Goal: Task Accomplishment & Management: Complete application form

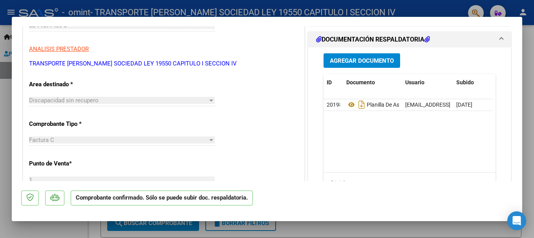
scroll to position [196, 0]
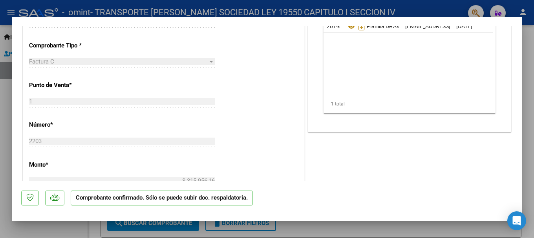
click at [6, 26] on div at bounding box center [267, 119] width 534 height 238
type input "$ 0,00"
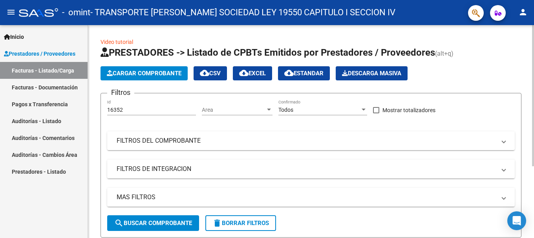
scroll to position [79, 0]
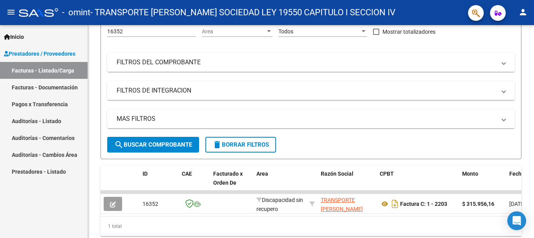
click at [18, 60] on link "Prestadores / Proveedores" at bounding box center [44, 53] width 88 height 17
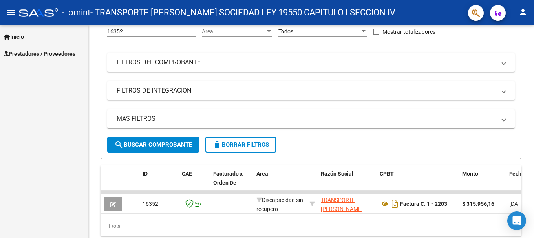
click at [31, 56] on span "Prestadores / Proveedores" at bounding box center [39, 53] width 71 height 9
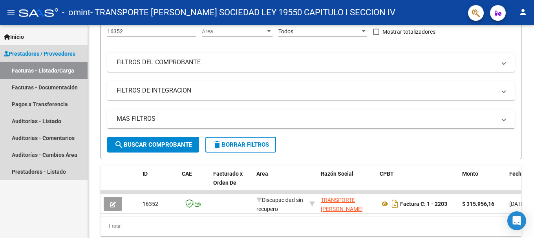
click at [38, 71] on link "Facturas - Listado/Carga" at bounding box center [44, 70] width 88 height 17
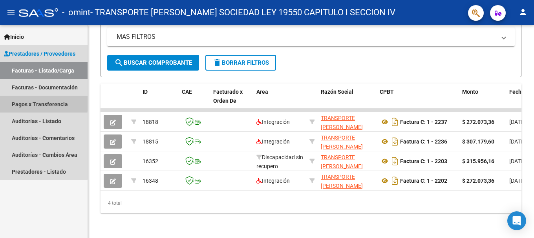
click at [21, 102] on link "Pagos x Transferencia" at bounding box center [44, 104] width 88 height 17
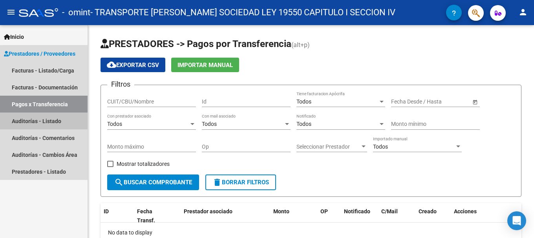
click at [48, 122] on link "Auditorías - Listado" at bounding box center [44, 121] width 88 height 17
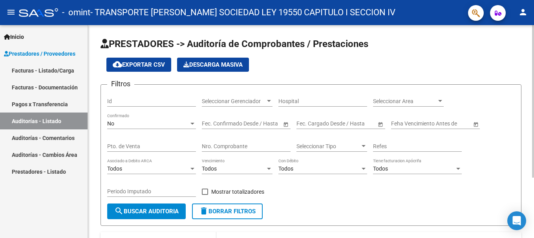
scroll to position [84, 0]
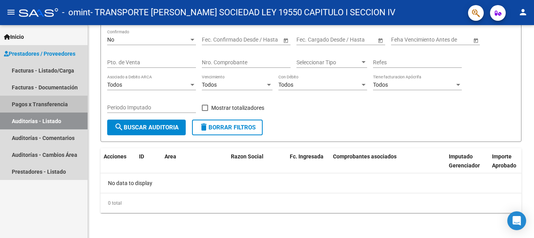
click at [36, 101] on link "Pagos x Transferencia" at bounding box center [44, 104] width 88 height 17
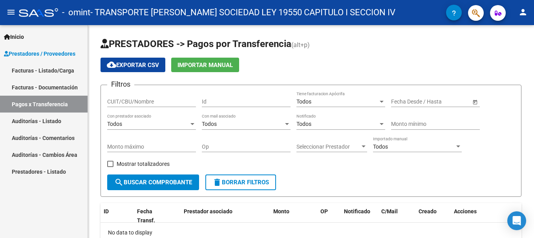
click at [50, 157] on link "Auditorías - Cambios Área" at bounding box center [44, 154] width 88 height 17
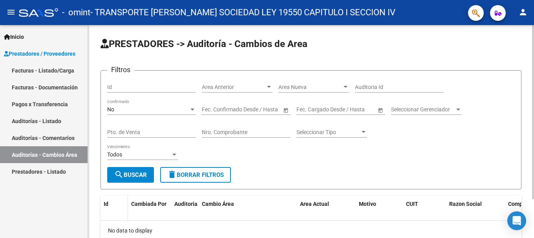
scroll to position [47, 0]
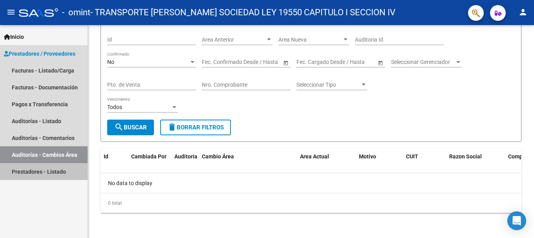
click at [45, 170] on link "Prestadores - Listado" at bounding box center [44, 171] width 88 height 17
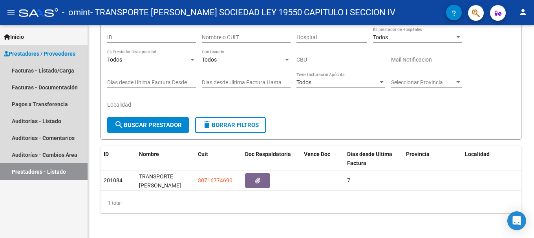
click at [49, 53] on span "Prestadores / Proveedores" at bounding box center [39, 53] width 71 height 9
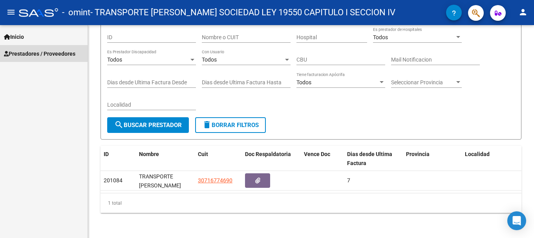
click at [48, 52] on span "Prestadores / Proveedores" at bounding box center [39, 53] width 71 height 9
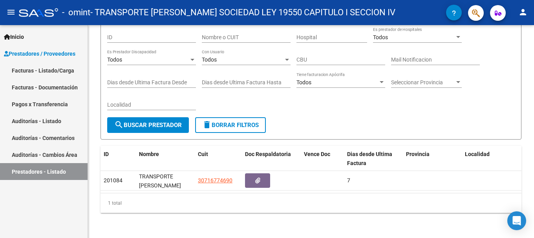
click at [54, 73] on link "Facturas - Listado/Carga" at bounding box center [44, 70] width 88 height 17
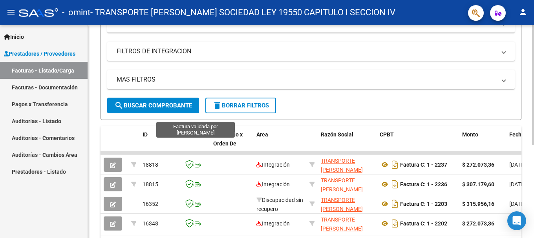
scroll to position [167, 0]
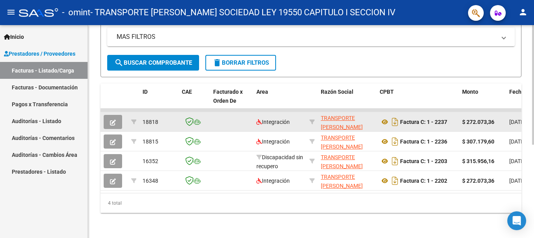
click at [111, 120] on icon "button" at bounding box center [113, 123] width 6 height 6
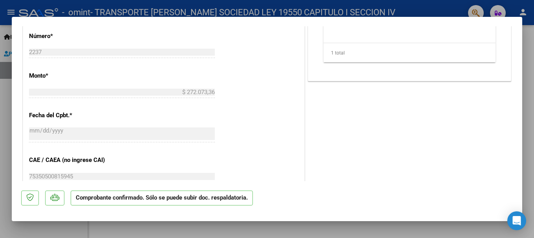
scroll to position [353, 0]
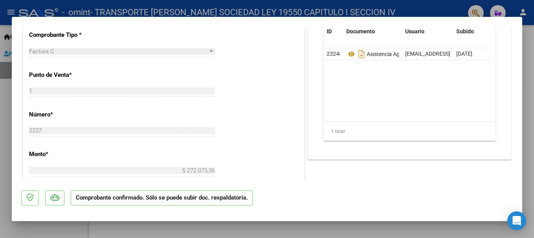
click at [10, 37] on div at bounding box center [267, 119] width 534 height 238
type input "$ 0,00"
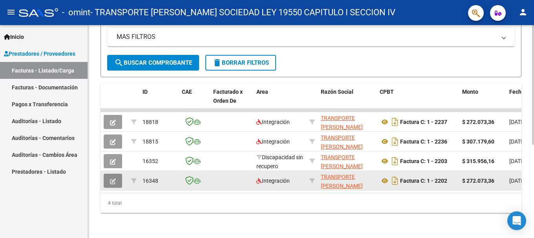
click at [111, 179] on icon "button" at bounding box center [113, 182] width 6 height 6
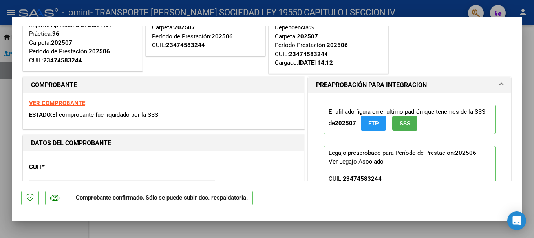
scroll to position [0, 0]
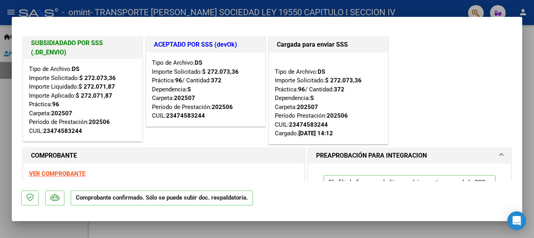
click at [5, 41] on div at bounding box center [267, 119] width 534 height 238
type input "$ 0,00"
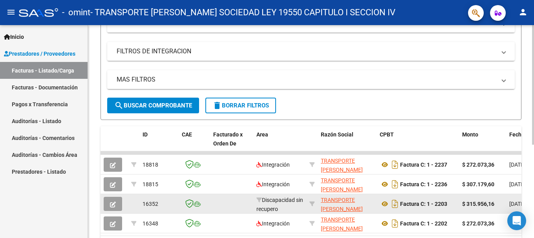
scroll to position [167, 0]
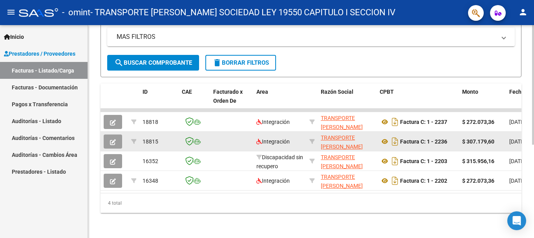
click at [111, 139] on icon "button" at bounding box center [113, 142] width 6 height 6
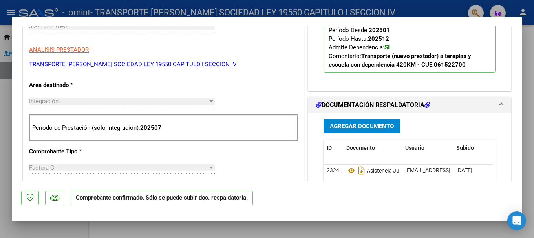
scroll to position [158, 0]
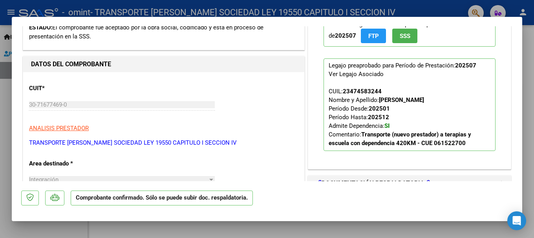
click at [8, 75] on div at bounding box center [267, 119] width 534 height 238
type input "$ 0,00"
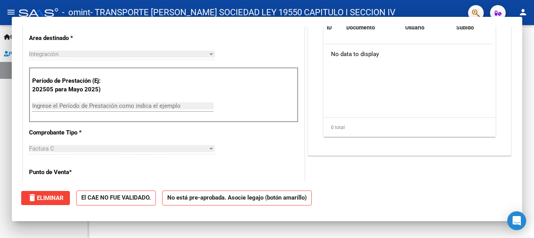
scroll to position [0, 0]
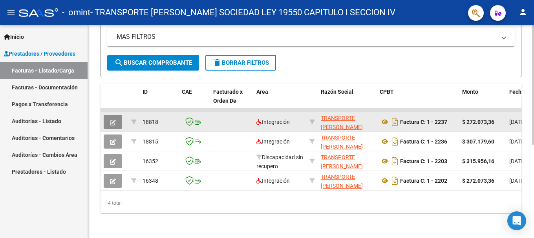
click at [115, 120] on icon "button" at bounding box center [113, 123] width 6 height 6
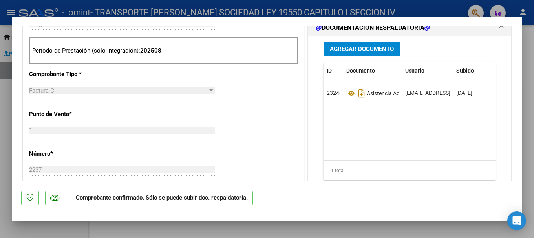
scroll to position [432, 0]
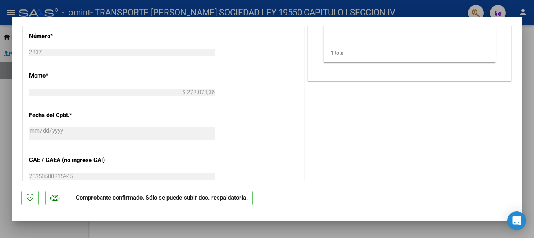
click at [5, 68] on div at bounding box center [267, 119] width 534 height 238
type input "$ 0,00"
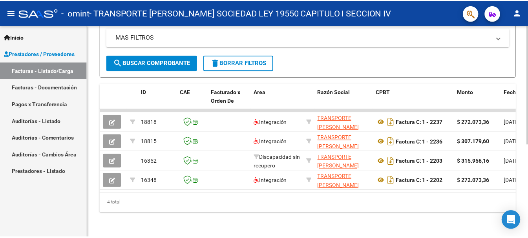
scroll to position [128, 0]
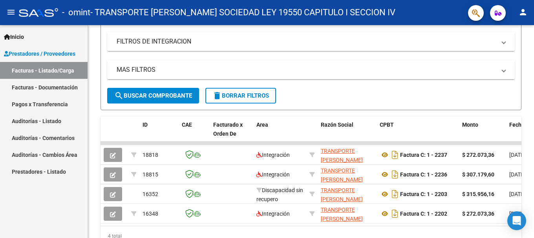
click at [522, 11] on mat-icon "person" at bounding box center [522, 11] width 9 height 9
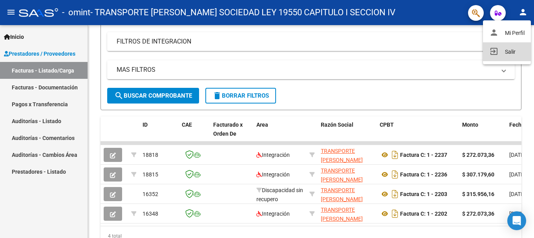
click at [498, 51] on button "exit_to_app Salir" at bounding box center [507, 51] width 48 height 19
